Goal: Find specific page/section: Find specific page/section

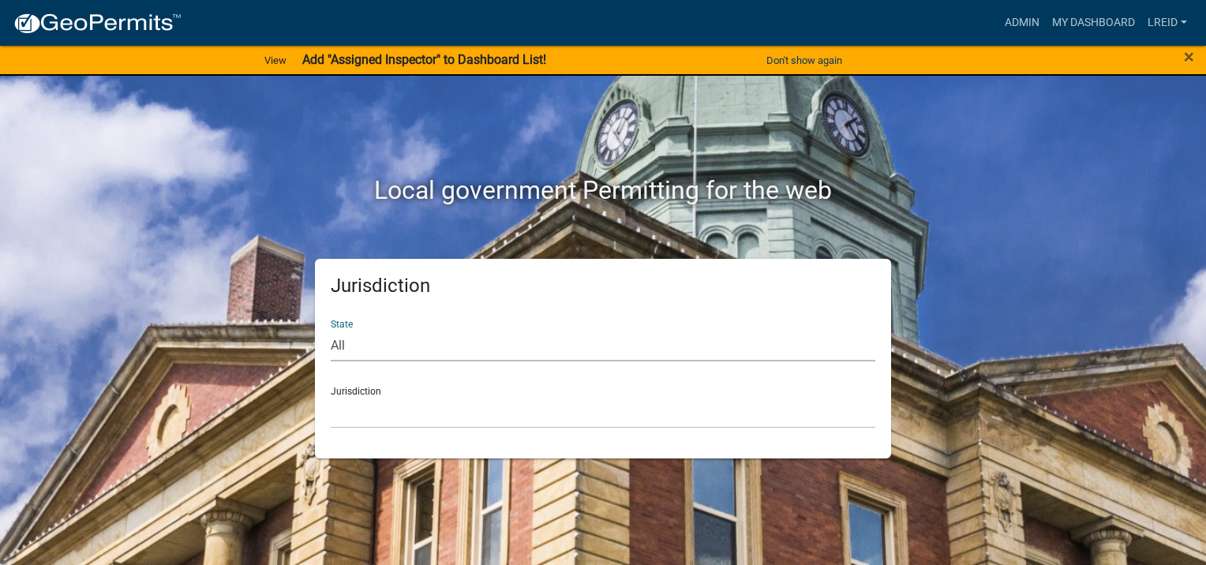
click at [379, 349] on select "All [US_STATE] [US_STATE] [US_STATE] [US_STATE] [US_STATE] [US_STATE] [US_STATE…" at bounding box center [603, 345] width 545 height 32
select select "[US_STATE]"
click at [331, 329] on select "All [US_STATE] [US_STATE] [US_STATE] [US_STATE] [US_STATE] [US_STATE] [US_STATE…" at bounding box center [603, 345] width 545 height 32
click at [357, 417] on select "[GEOGRAPHIC_DATA], [US_STATE][PERSON_NAME][GEOGRAPHIC_DATA], [US_STATE][PERSON_…" at bounding box center [603, 412] width 545 height 32
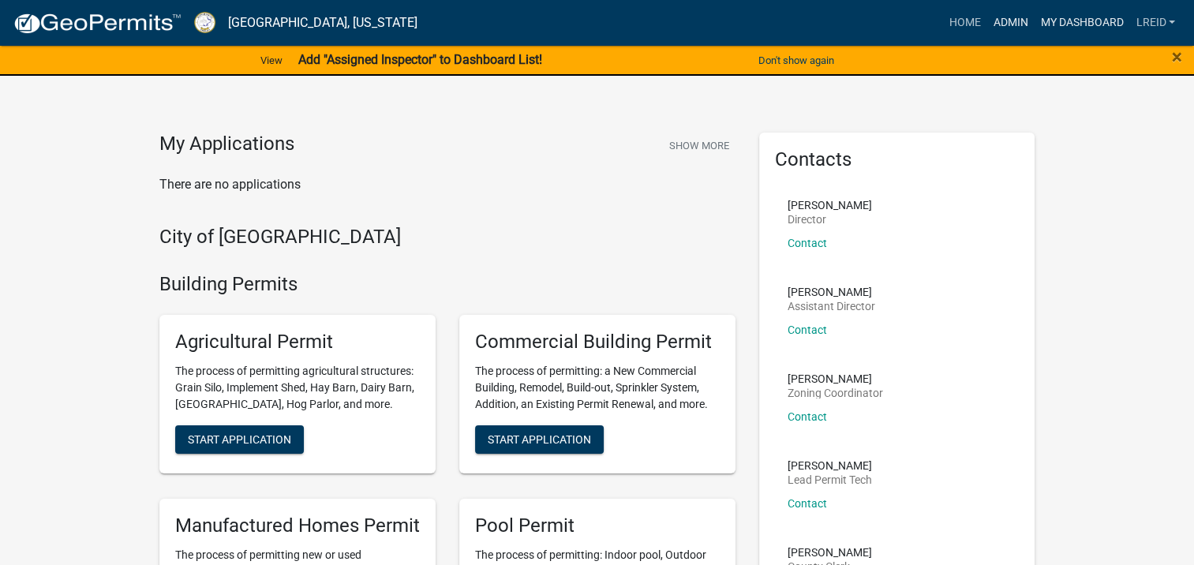
drag, startPoint x: 1013, startPoint y: 20, endPoint x: 1051, endPoint y: 12, distance: 39.5
click at [1012, 20] on link "Admin" at bounding box center [1009, 23] width 47 height 30
